Goal: Task Accomplishment & Management: Use online tool/utility

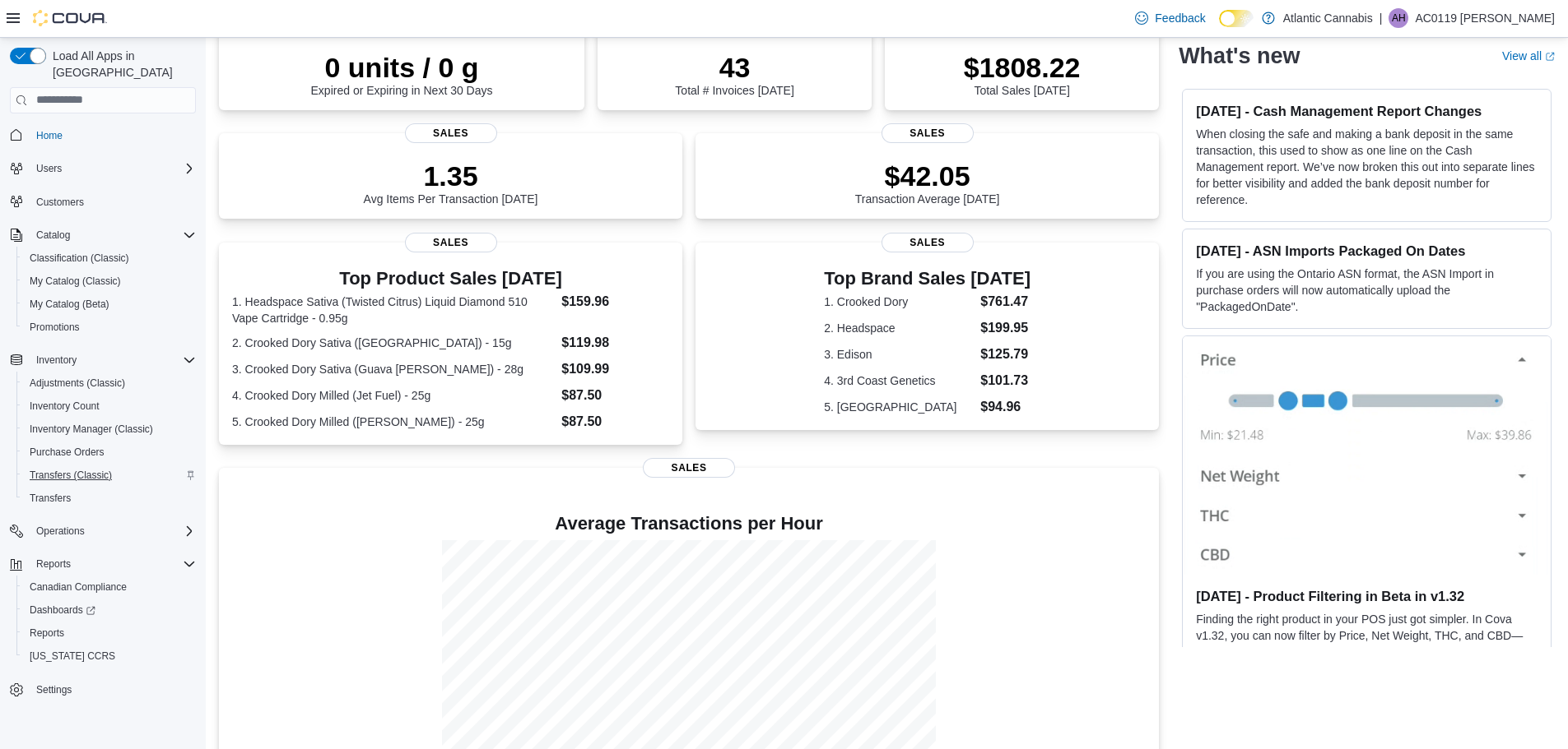
scroll to position [117, 0]
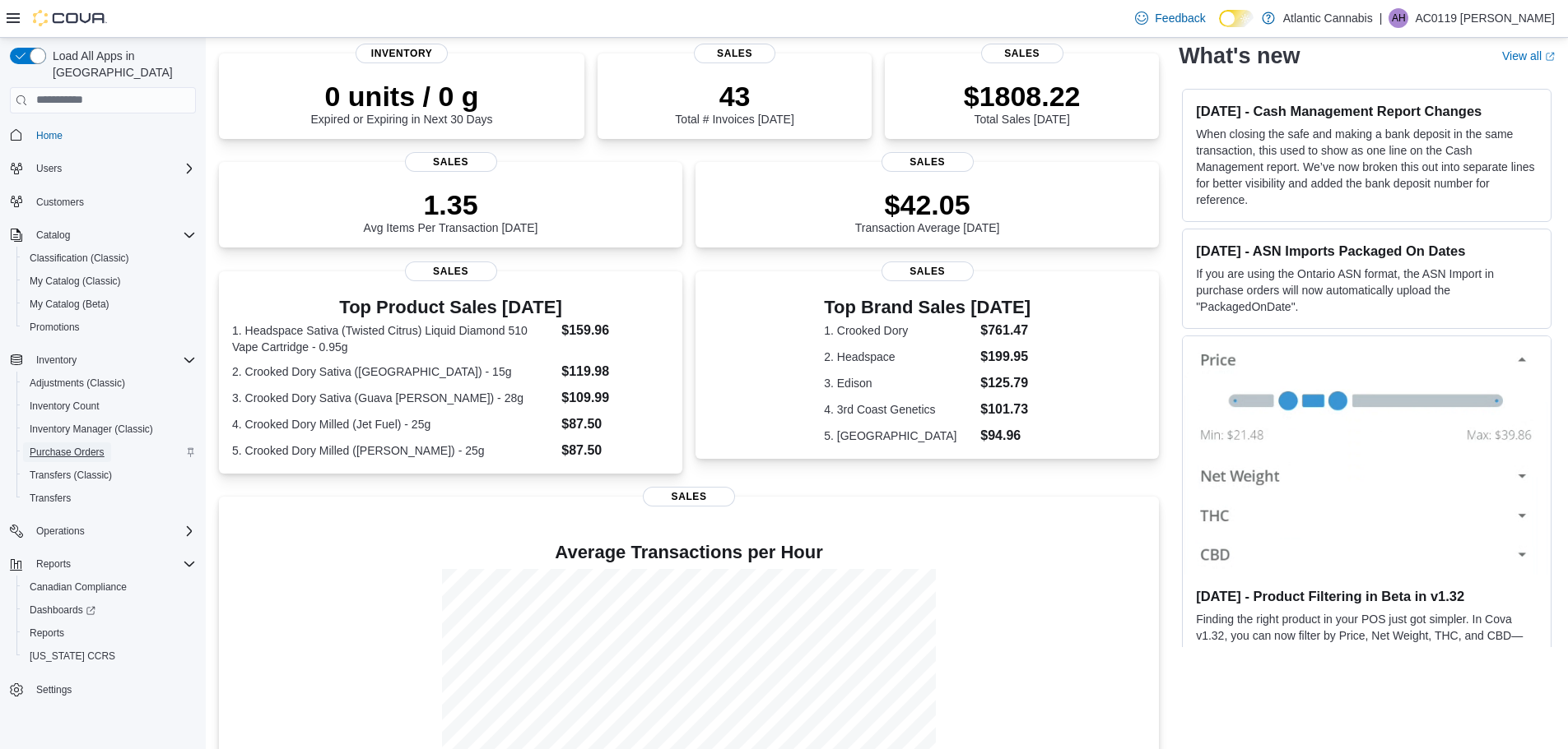
click at [83, 446] on span "Purchase Orders" at bounding box center [67, 453] width 75 height 13
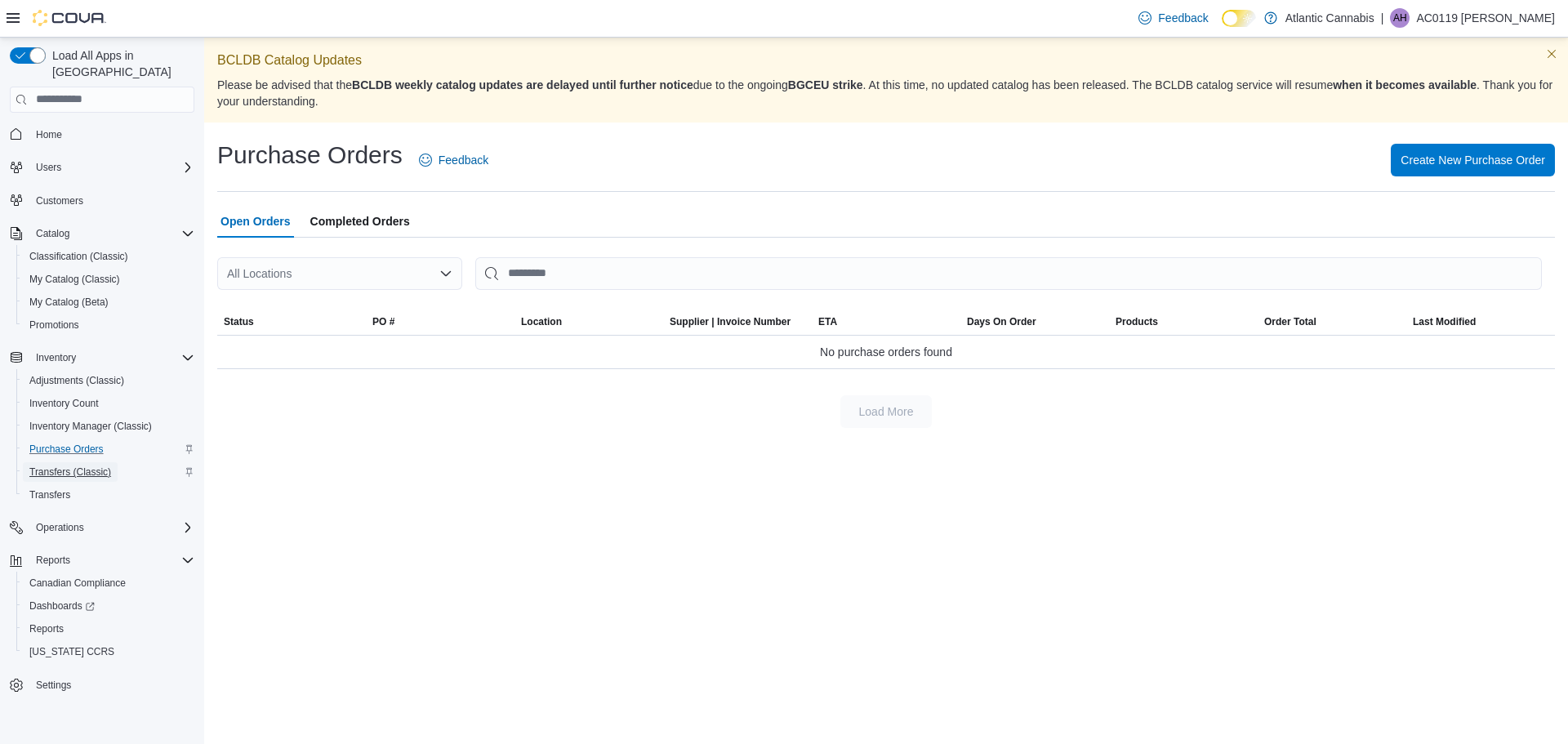
click at [66, 465] on span "Transfers (Classic)" at bounding box center [71, 472] width 82 height 13
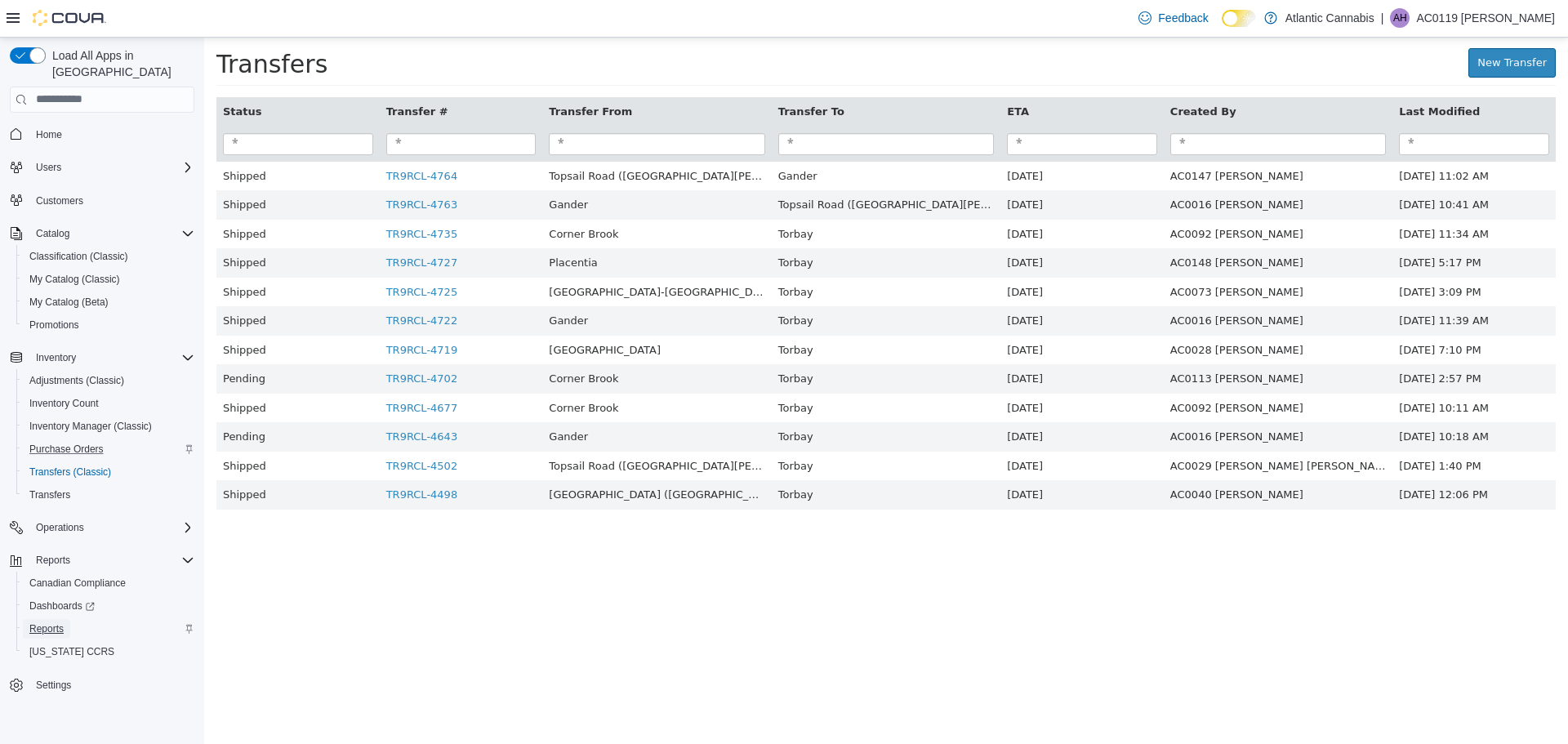
click at [46, 620] on span "Reports" at bounding box center [46, 629] width 34 height 20
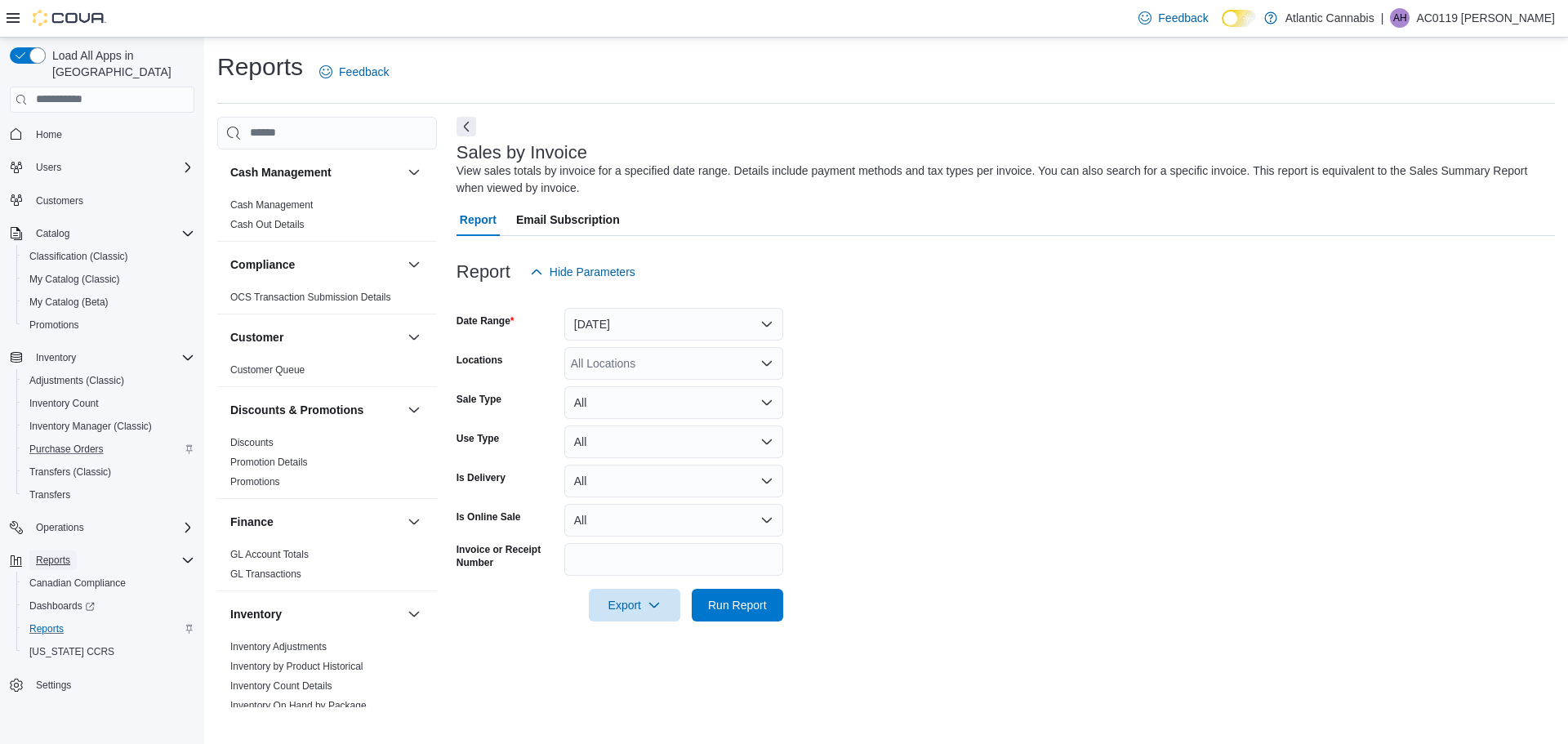
click at [61, 554] on span "Reports" at bounding box center [53, 560] width 34 height 13
click at [66, 554] on span "Reports" at bounding box center [53, 560] width 34 height 13
click at [37, 622] on span "Reports" at bounding box center [46, 629] width 34 height 13
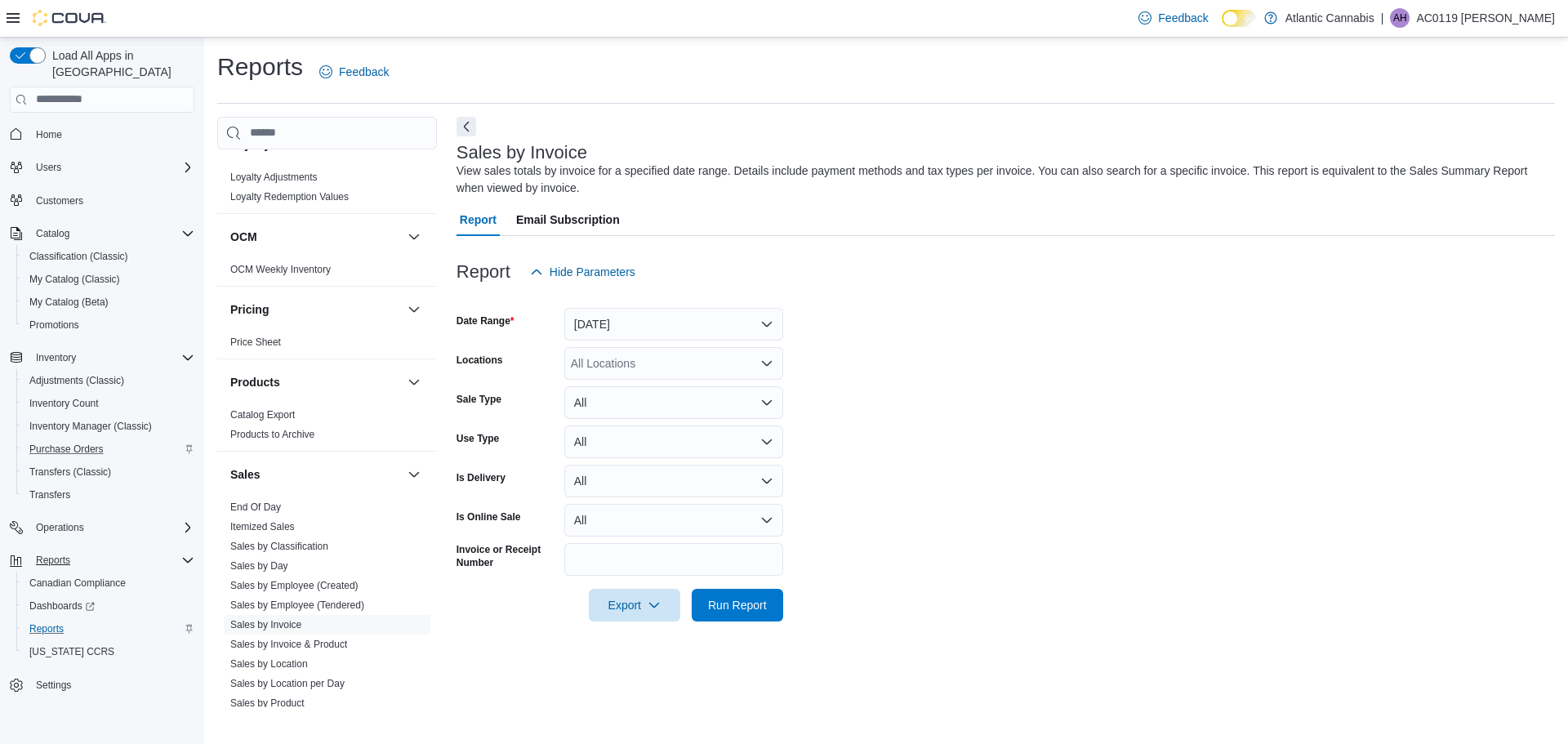
scroll to position [939, 0]
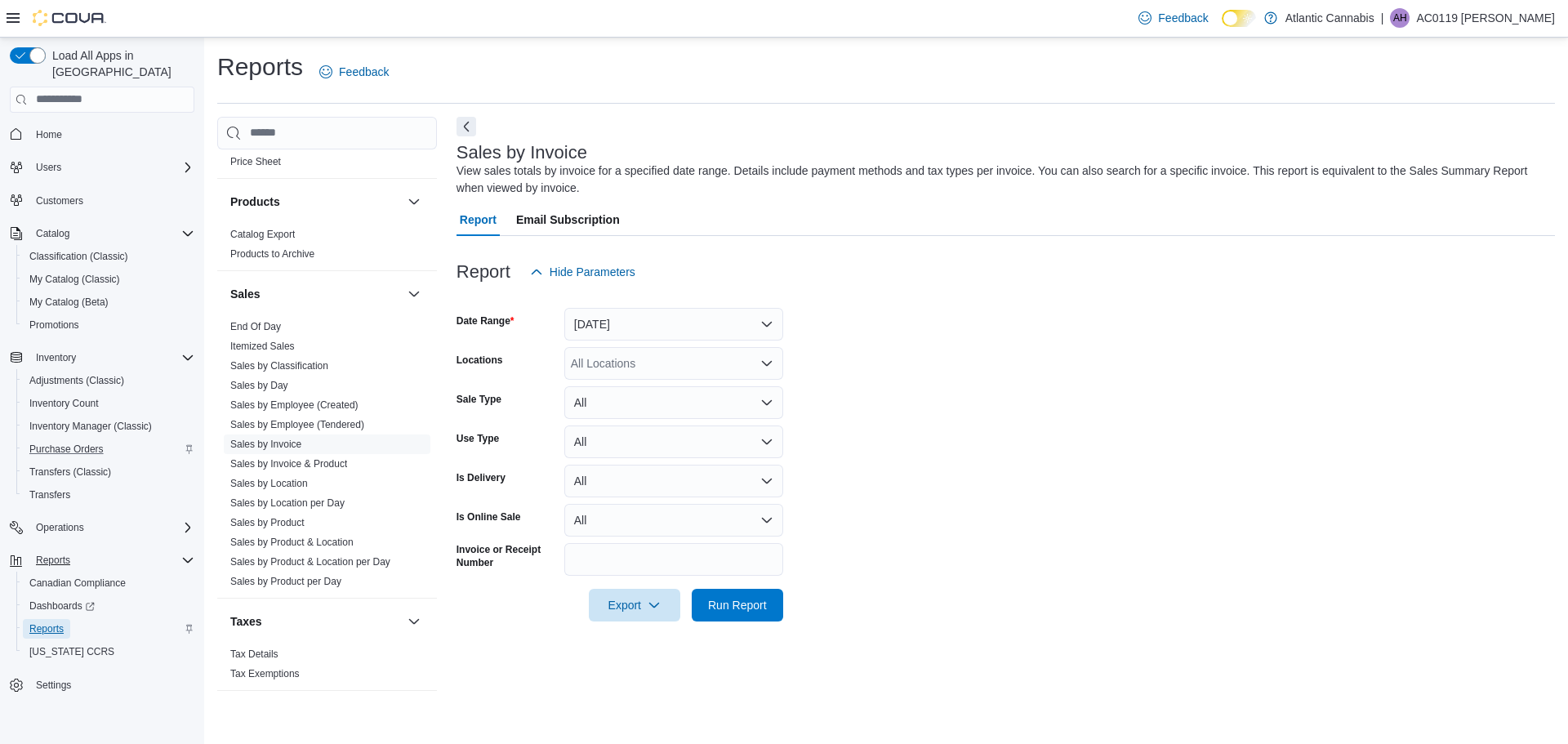
click at [50, 622] on span "Reports" at bounding box center [46, 629] width 34 height 13
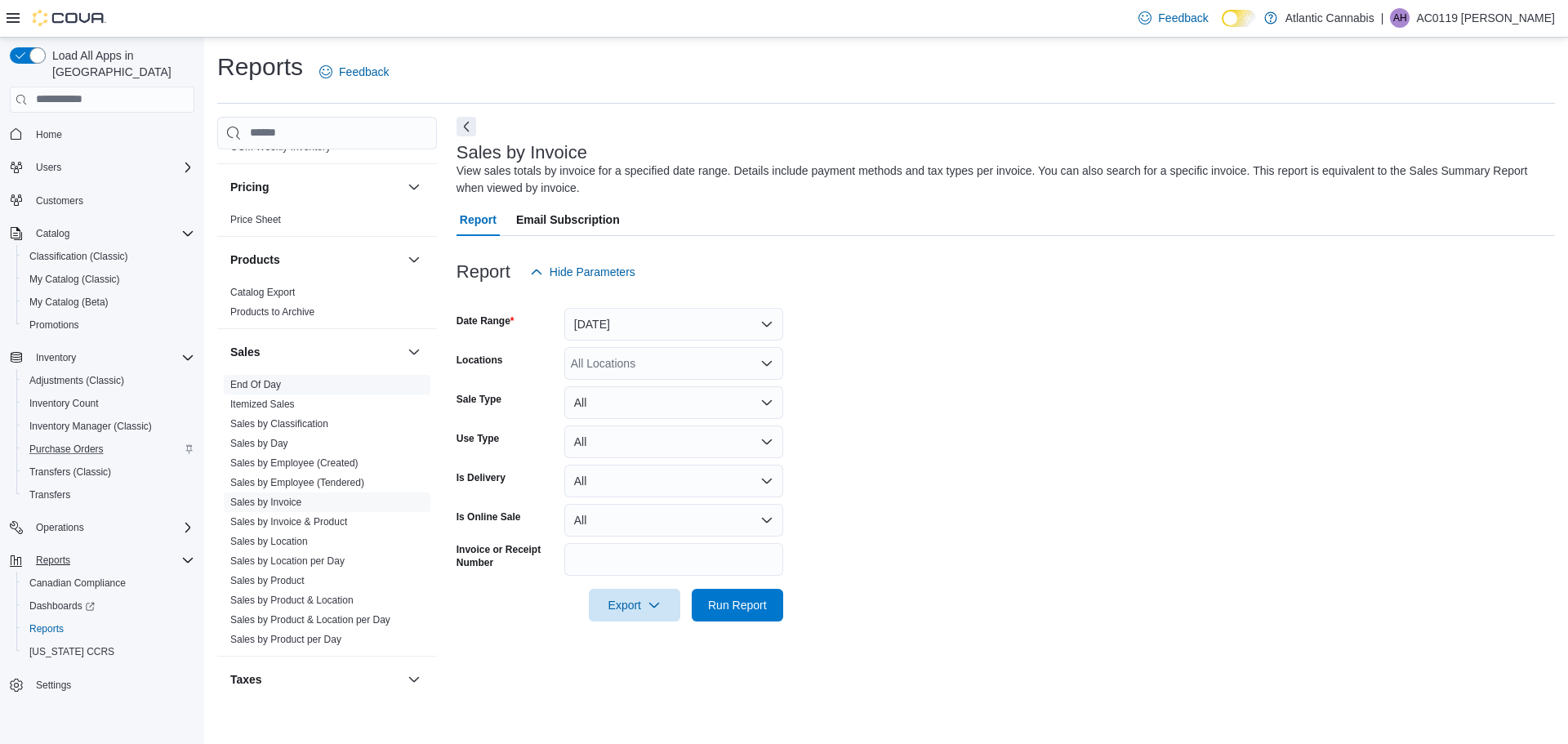
click at [267, 385] on link "End Of Day" at bounding box center [255, 385] width 51 height 11
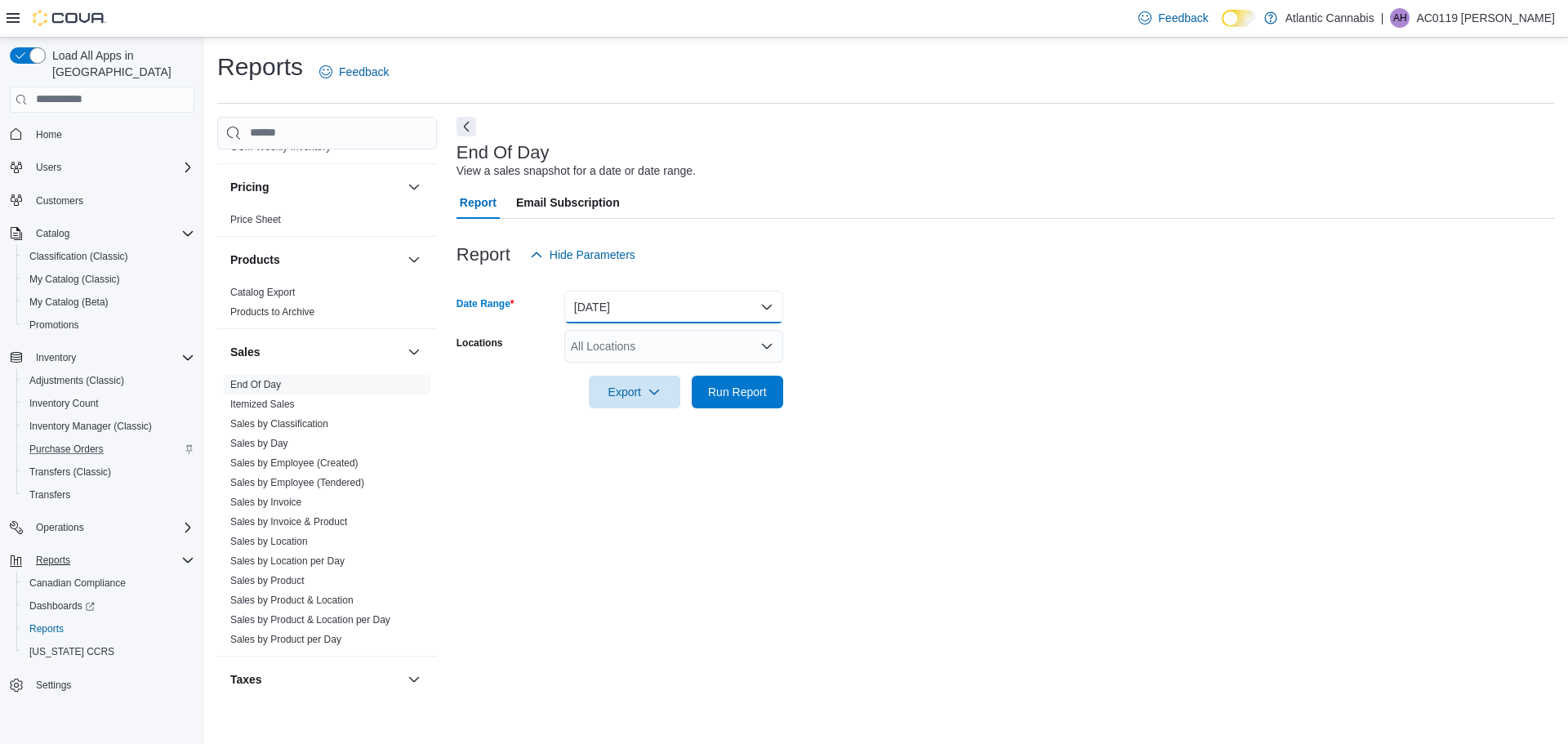
click at [775, 308] on button "[DATE]" at bounding box center [674, 307] width 219 height 33
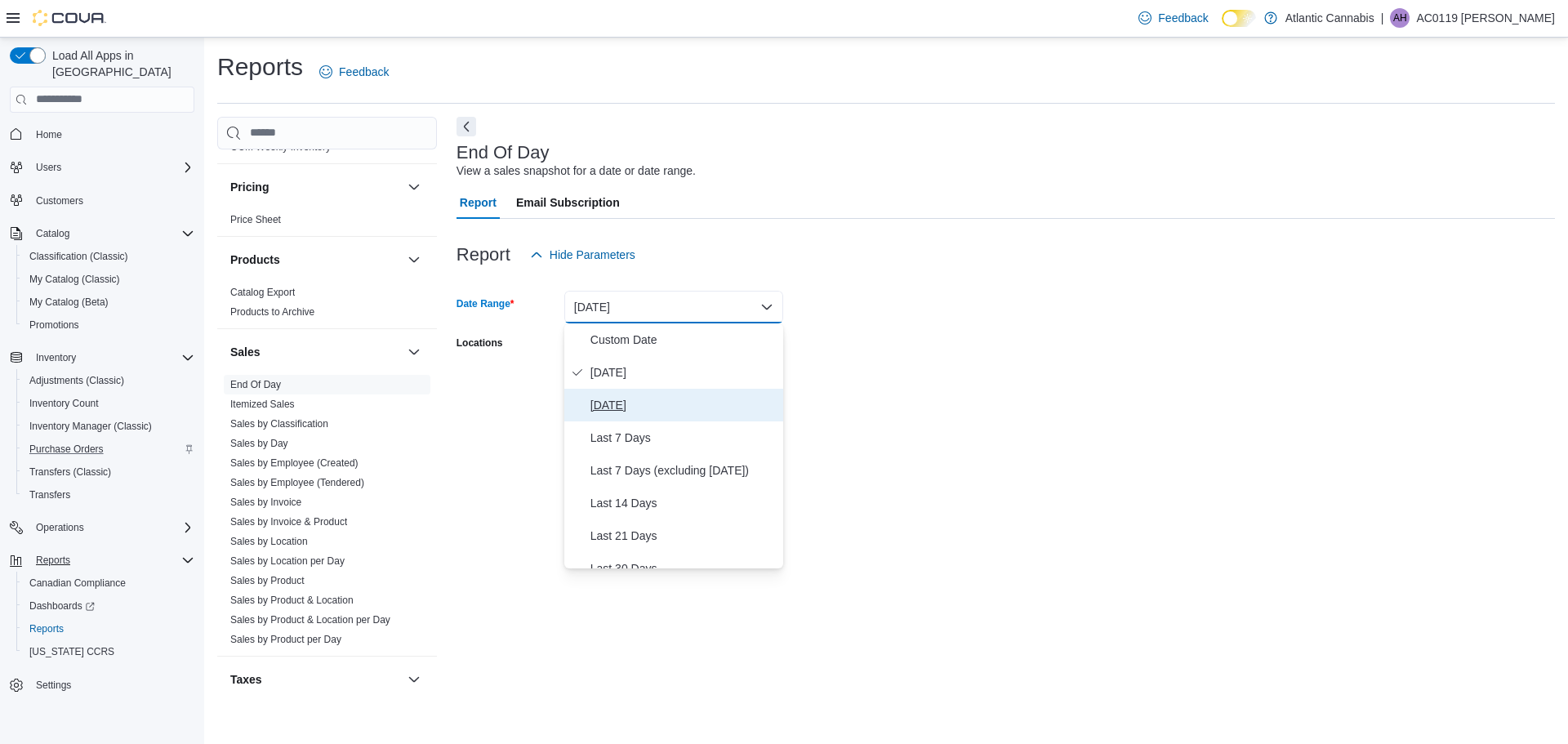
click at [640, 405] on span "[DATE]" at bounding box center [683, 405] width 187 height 20
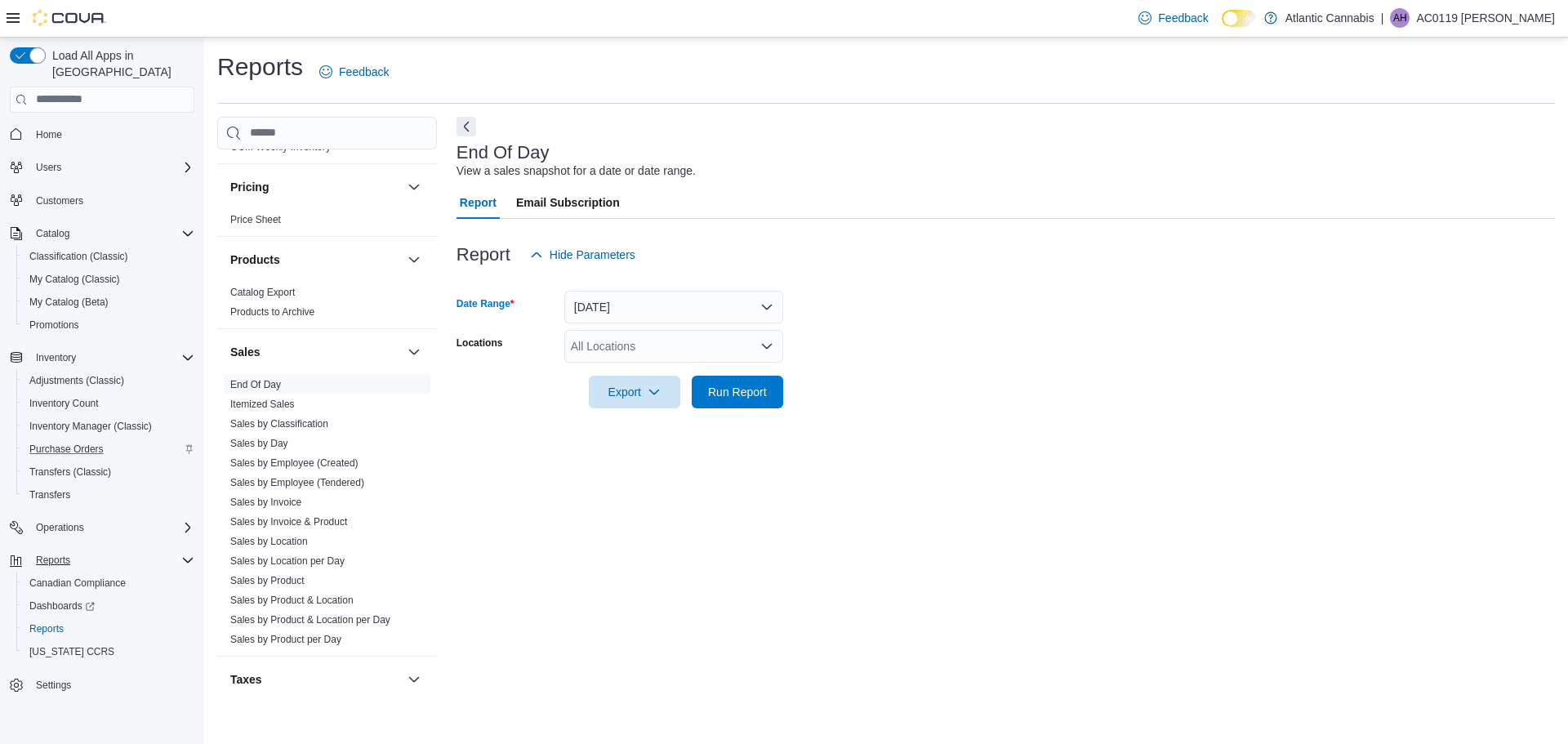
click at [764, 346] on icon "Open list of options" at bounding box center [767, 345] width 10 height 5
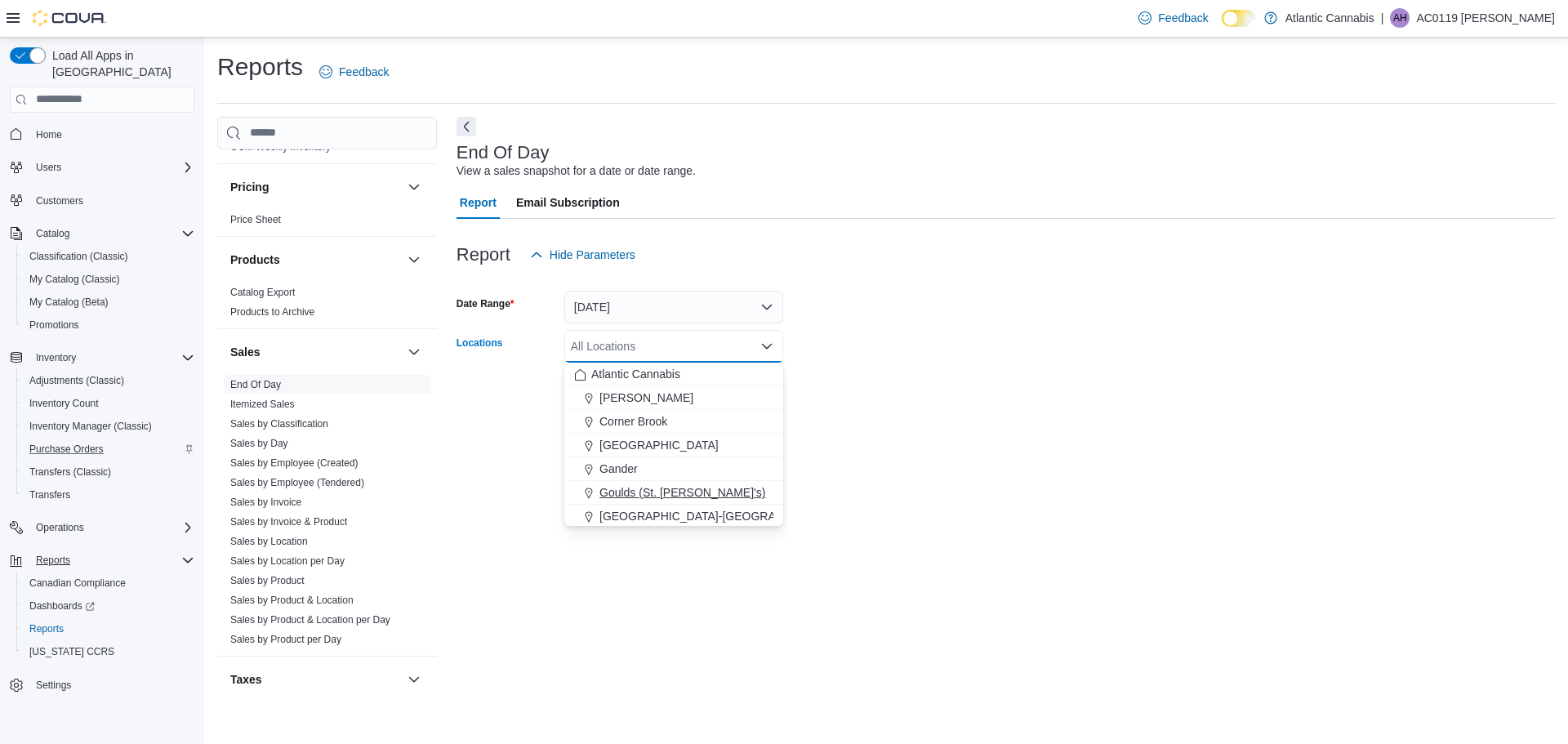
click at [675, 491] on span "Goulds (St. [PERSON_NAME]'s)" at bounding box center [682, 493] width 166 height 17
click at [906, 458] on div "End Of Day View a sales snapshot for a date or date range. Report Email Subscri…" at bounding box center [1005, 412] width 1098 height 591
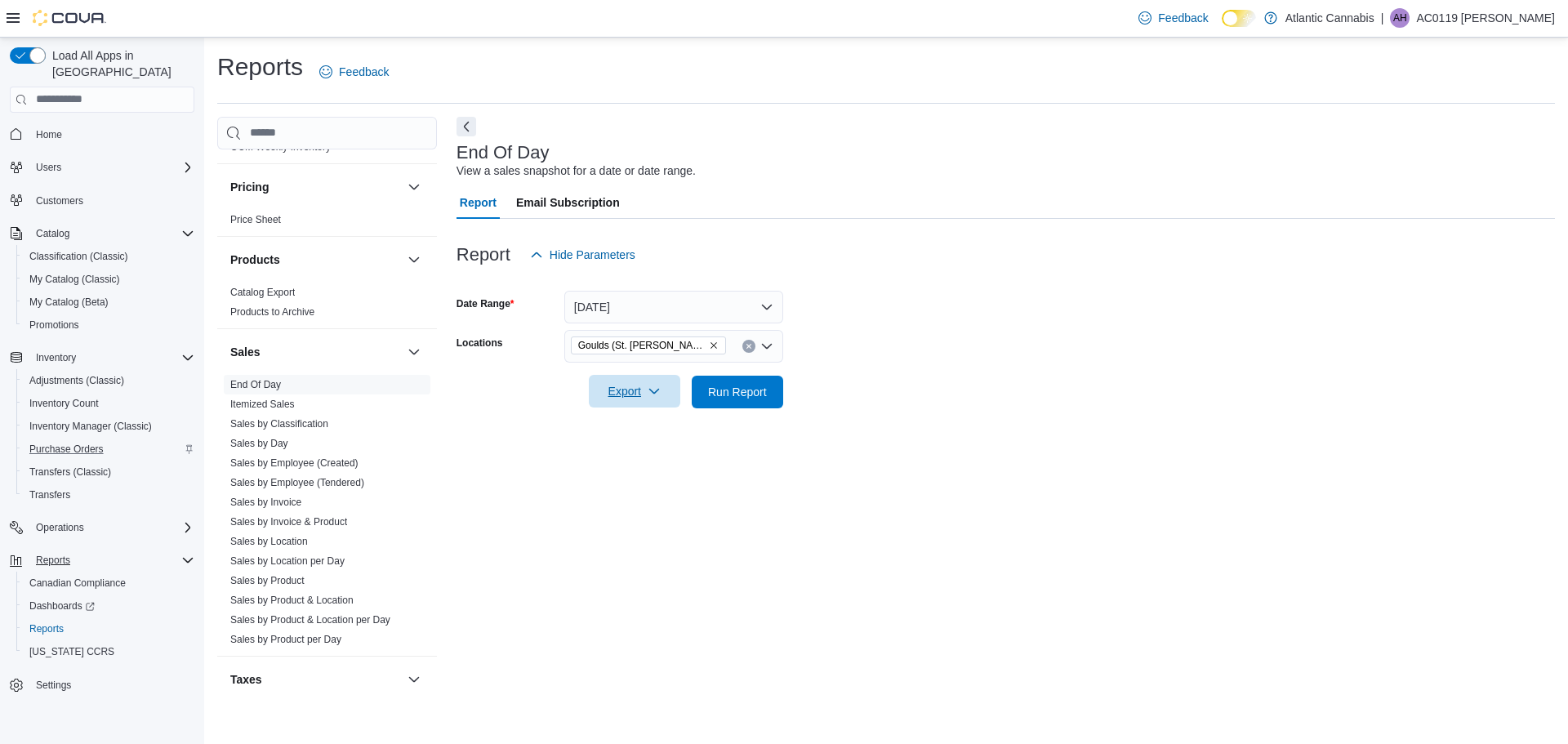
click at [647, 398] on span "Export" at bounding box center [634, 391] width 71 height 33
click at [652, 459] on span "Export to Pdf" at bounding box center [637, 458] width 73 height 13
